Goal: Task Accomplishment & Management: Use online tool/utility

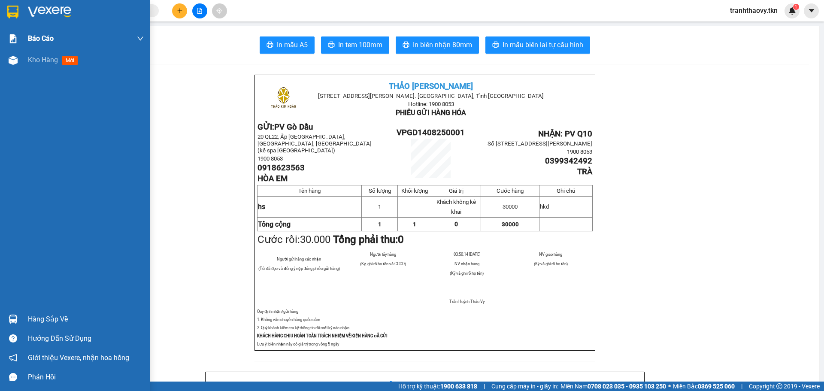
click at [57, 60] on span "Kho hàng" at bounding box center [43, 60] width 30 height 8
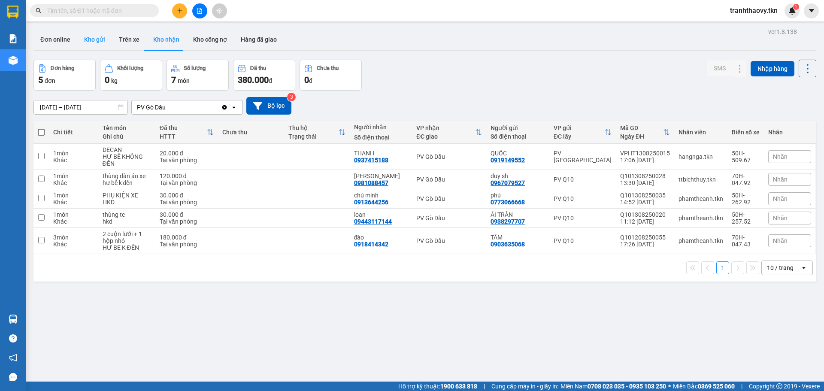
click at [96, 44] on button "Kho gửi" at bounding box center [94, 39] width 35 height 21
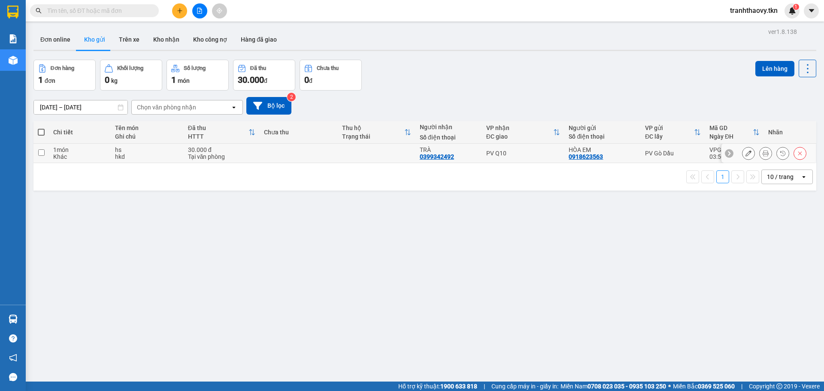
click at [299, 154] on td at bounding box center [299, 153] width 78 height 19
checkbox input "true"
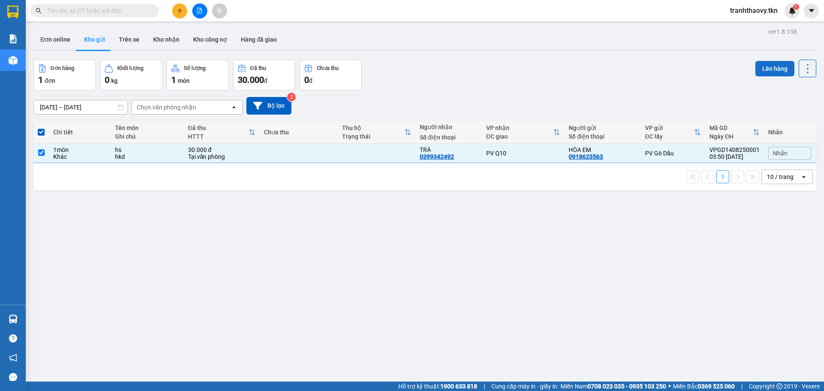
click at [764, 70] on button "Lên hàng" at bounding box center [774, 68] width 39 height 15
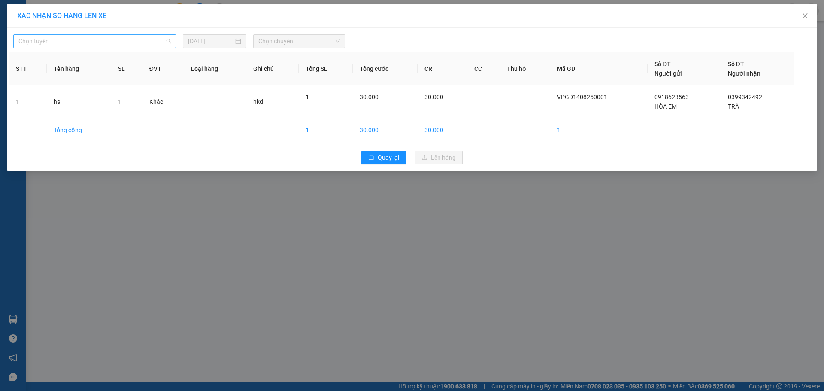
click at [129, 42] on span "Chọn tuyến" at bounding box center [94, 41] width 152 height 13
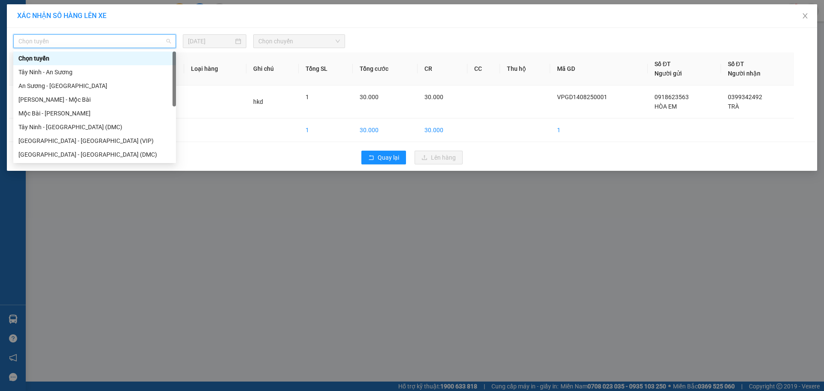
scroll to position [14, 0]
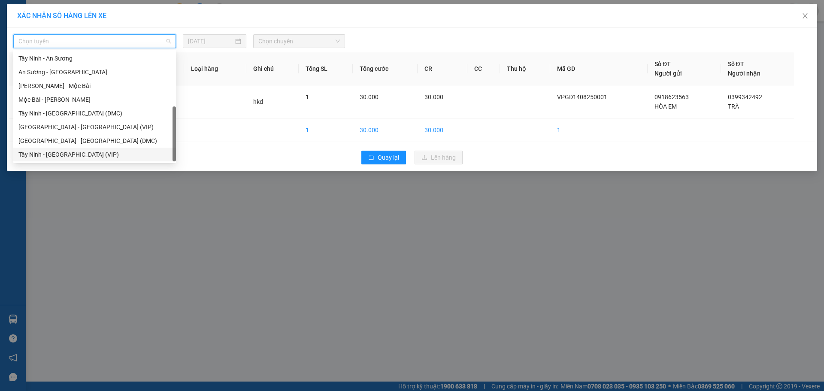
click at [73, 150] on div "Tây Ninh - [GEOGRAPHIC_DATA] (VIP)" at bounding box center [94, 154] width 152 height 9
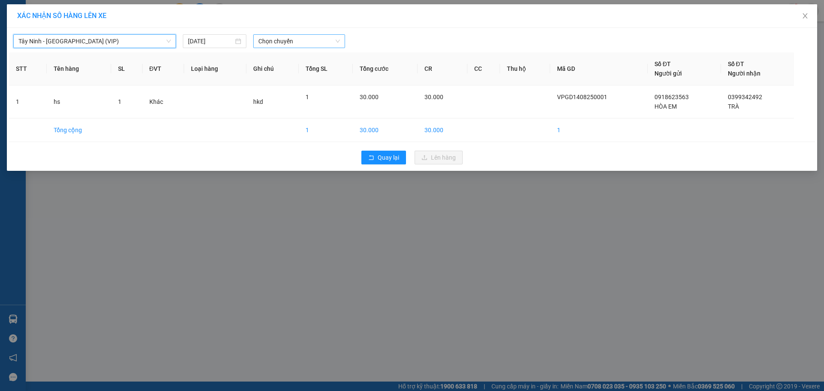
click at [298, 46] on span "Chọn chuyến" at bounding box center [299, 41] width 82 height 13
type input "4784"
click at [299, 60] on div "03:50 - 70H-047.84" at bounding box center [291, 58] width 67 height 9
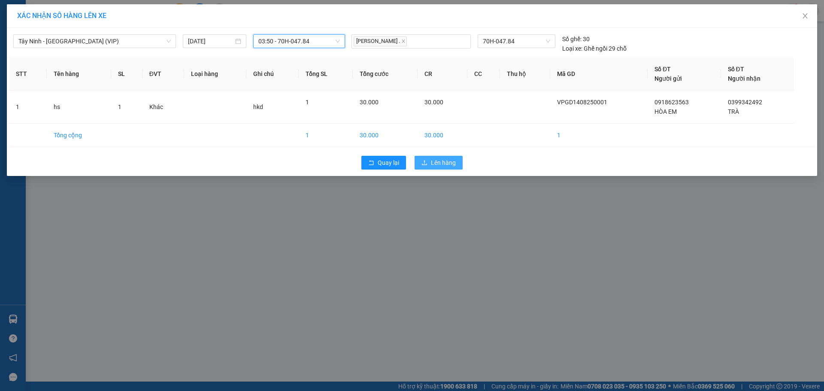
click at [434, 158] on span "Lên hàng" at bounding box center [443, 162] width 25 height 9
